Goal: Register for event/course

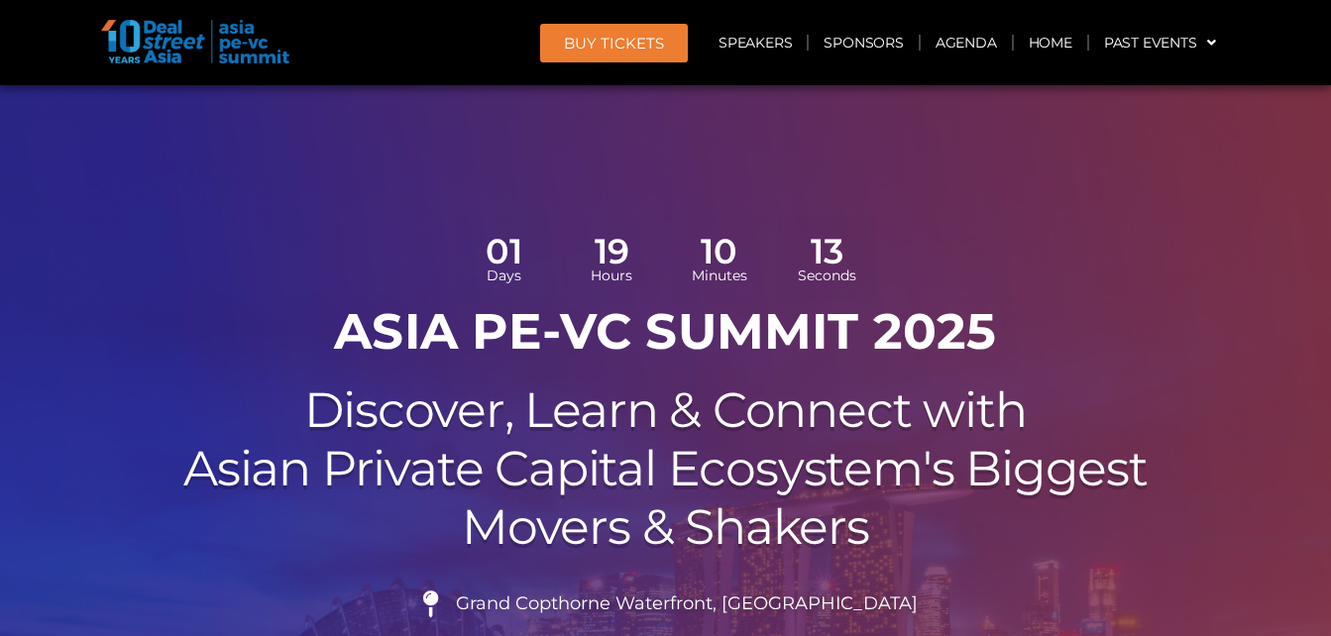
click at [352, 526] on h2 "Discover, Learn & Connect with Asian Private Capital Ecosystem's Biggest Movers…" at bounding box center [666, 469] width 1110 height 174
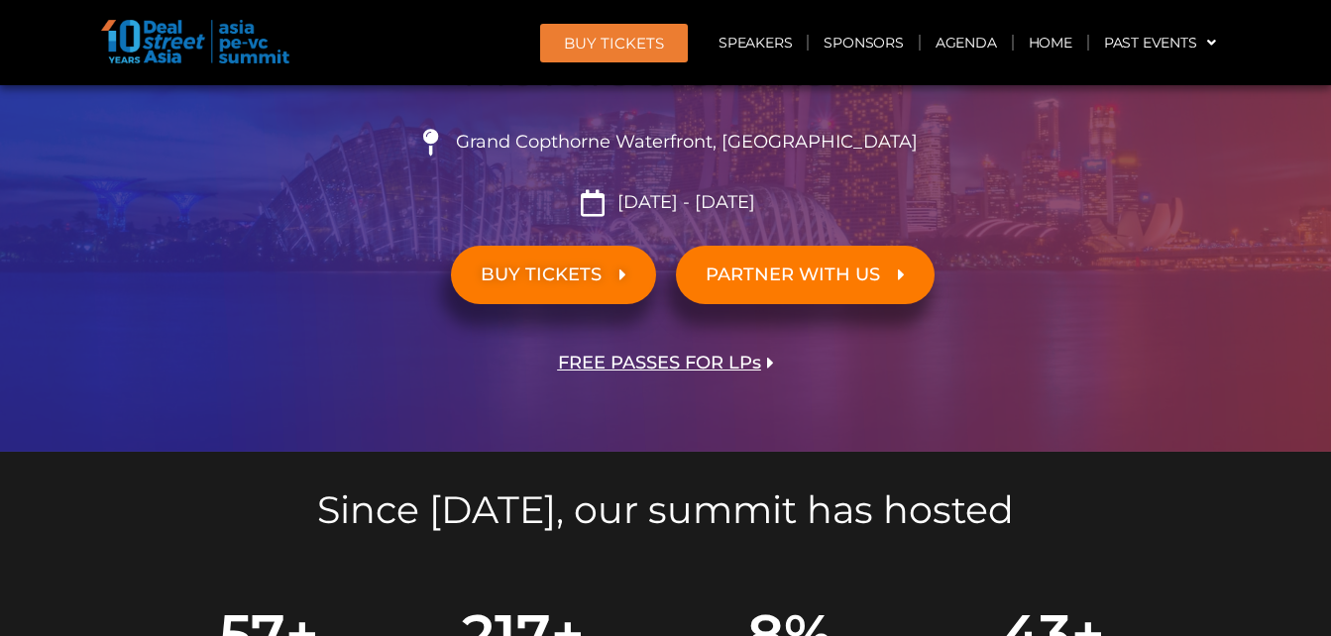
scroll to position [463, 0]
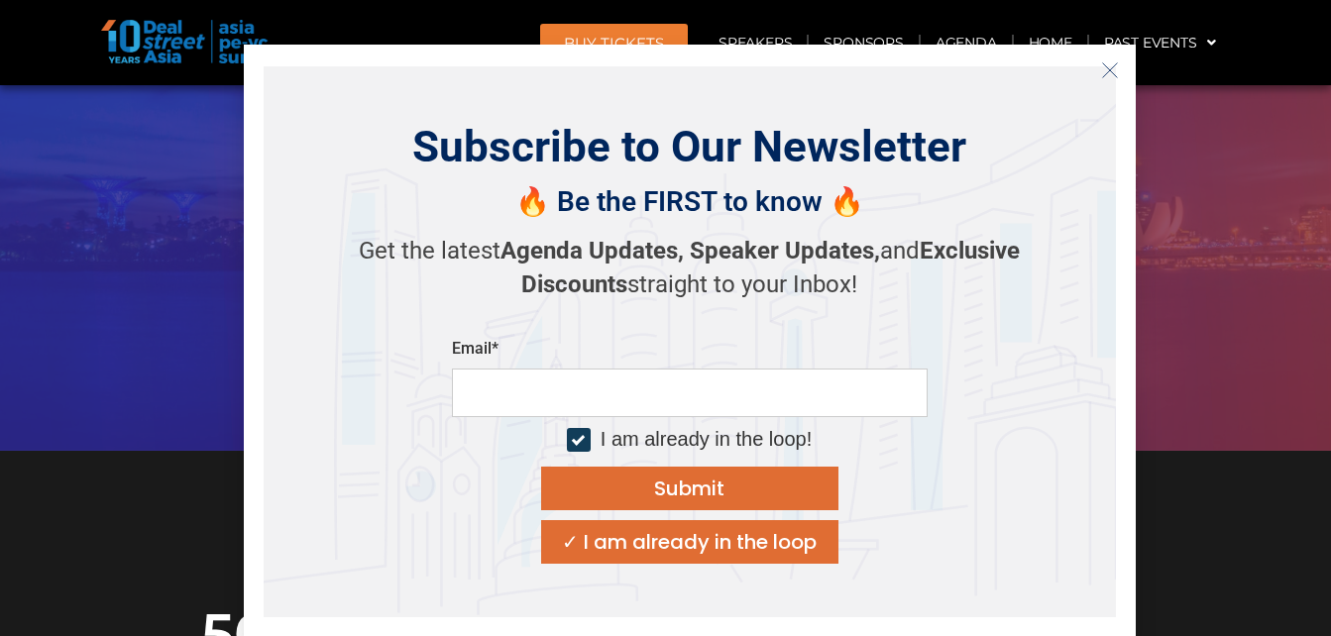
click at [1106, 66] on line "Close" at bounding box center [1109, 70] width 14 height 14
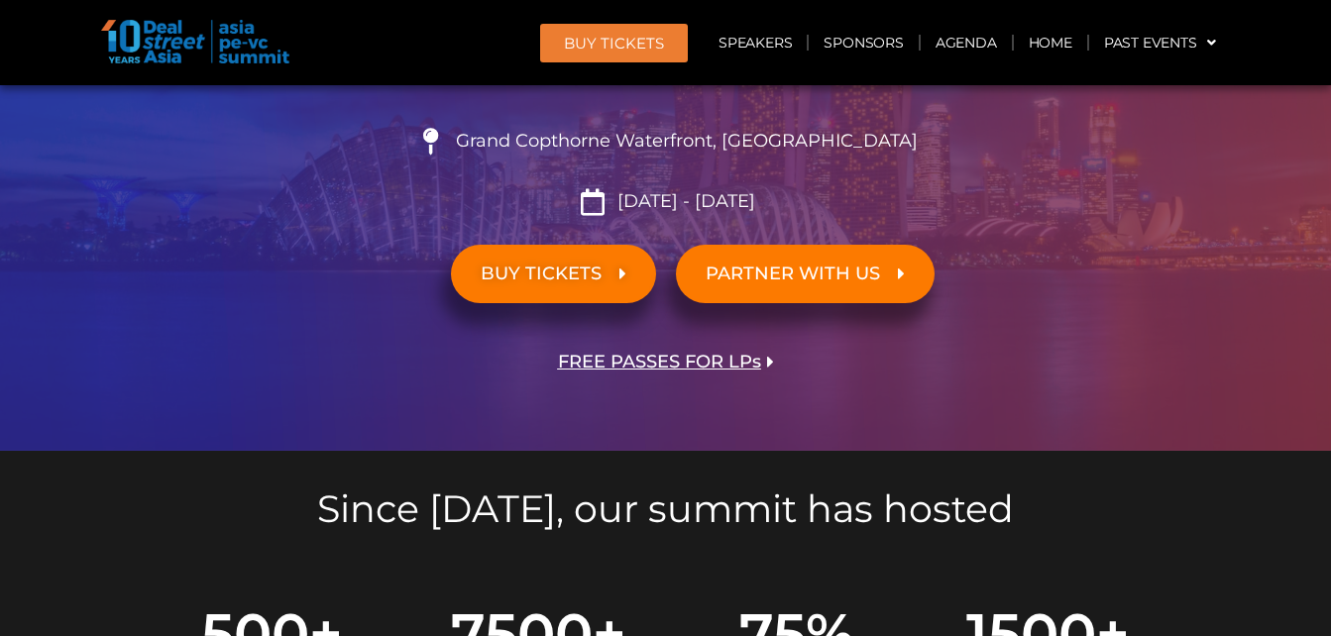
click at [621, 42] on span "BUY Tickets" at bounding box center [614, 43] width 100 height 15
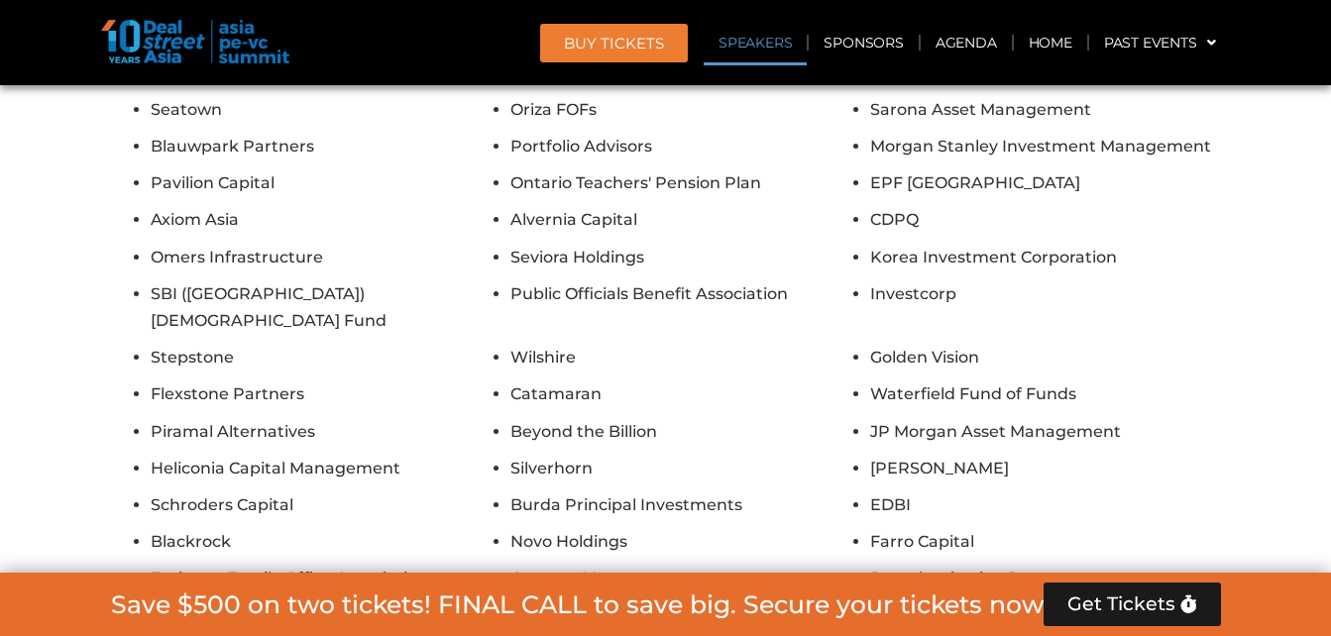
scroll to position [11816, 0]
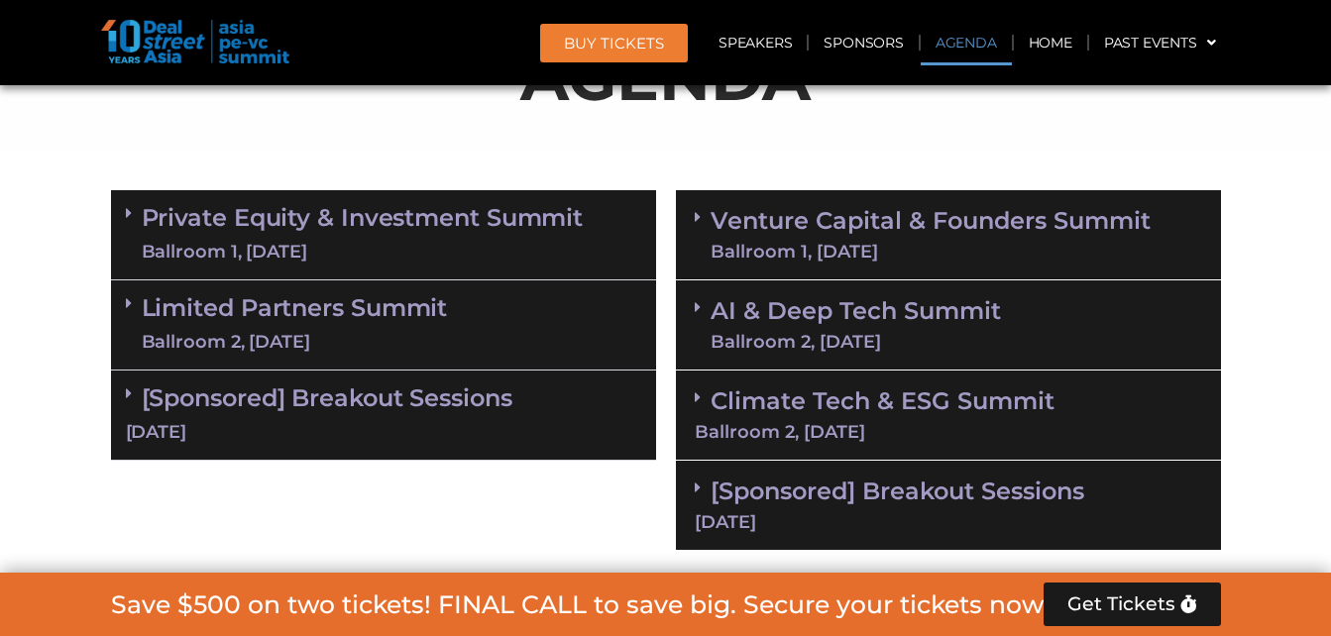
scroll to position [1229, 0]
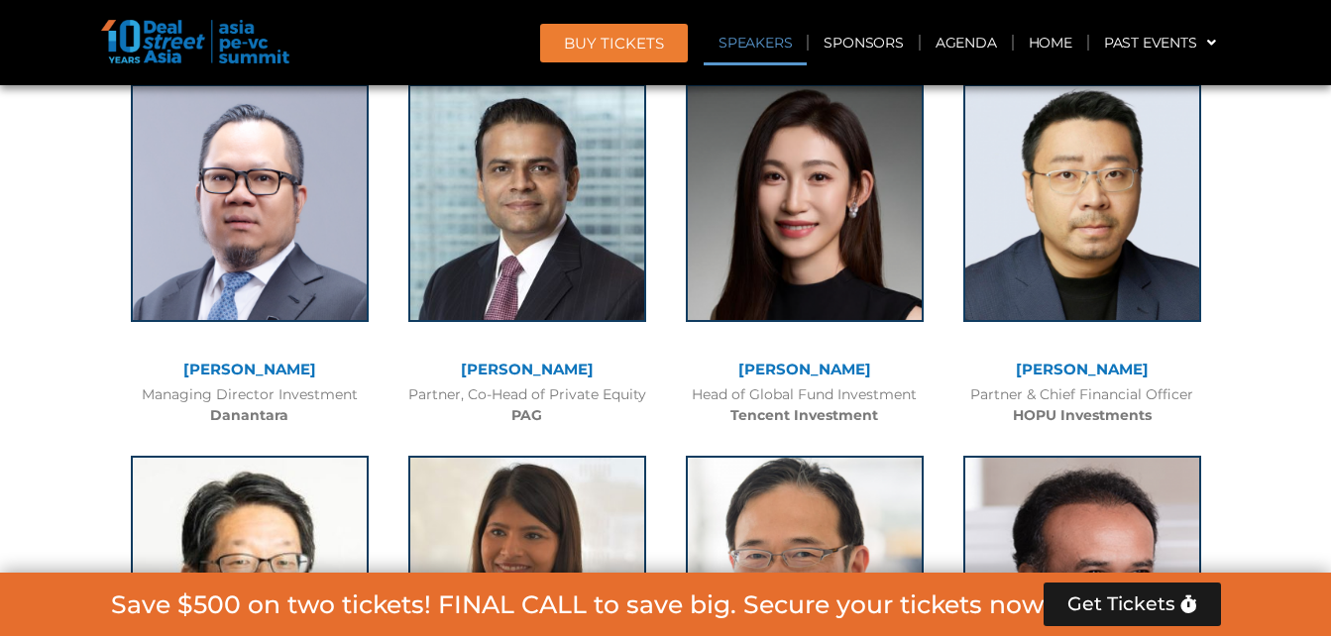
scroll to position [2435, 0]
